Goal: Book appointment/travel/reservation

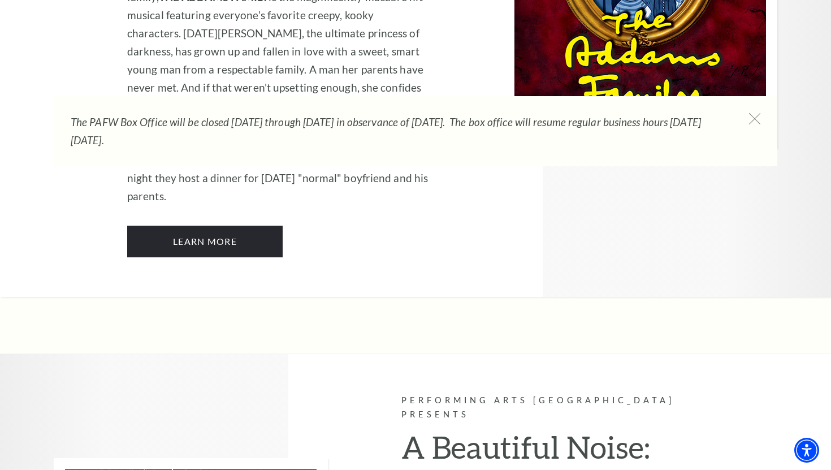
scroll to position [2683, 0]
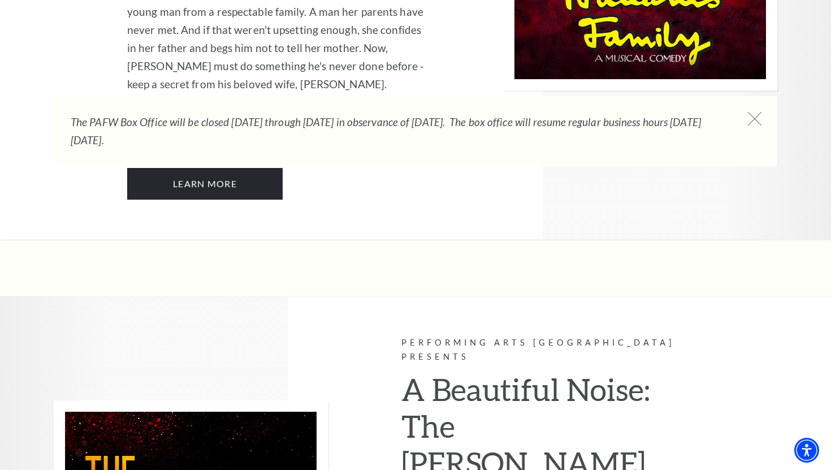
click at [757, 120] on icon at bounding box center [755, 119] width 14 height 14
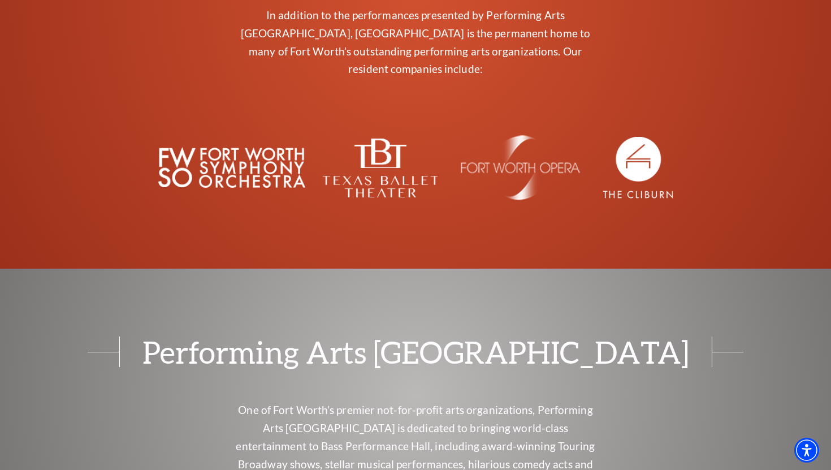
scroll to position [4613, 0]
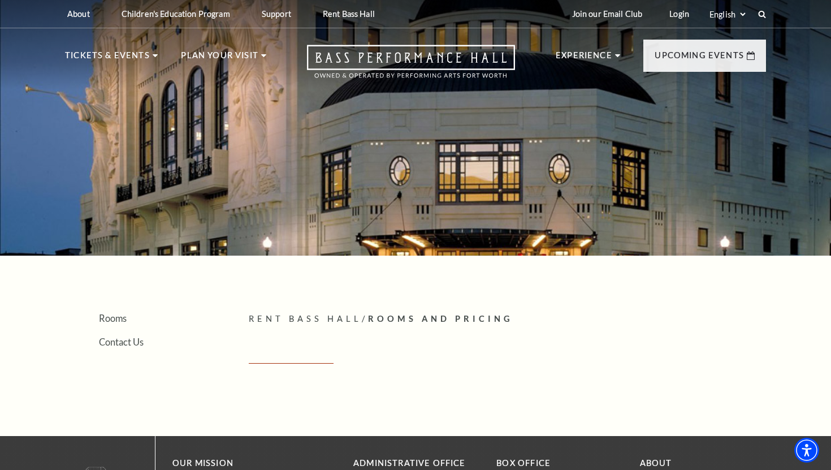
click at [279, 314] on span "Rent Bass Hall" at bounding box center [305, 319] width 113 height 10
click at [106, 318] on link "Rooms" at bounding box center [113, 318] width 28 height 11
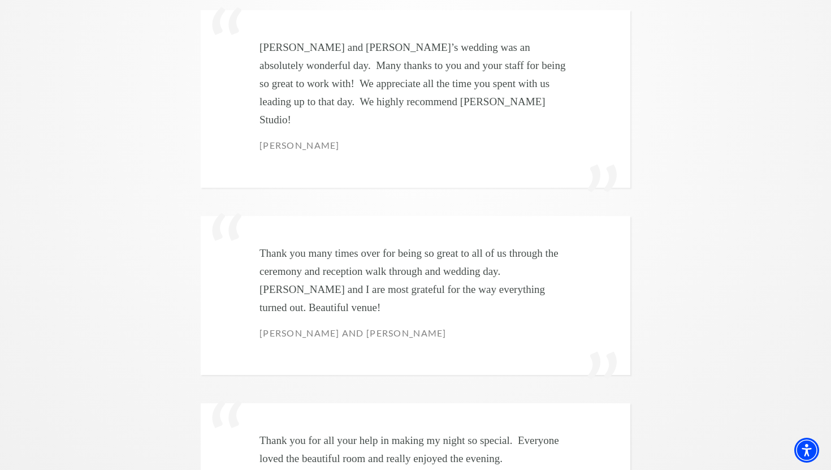
scroll to position [3545, 0]
